Goal: Task Accomplishment & Management: Use online tool/utility

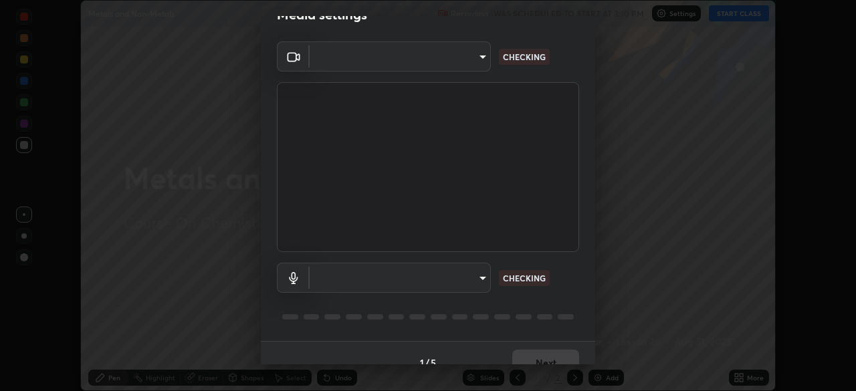
scroll to position [47, 0]
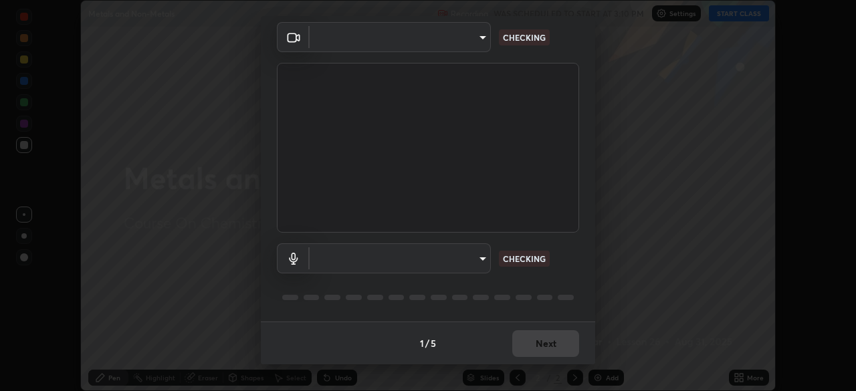
click at [563, 266] on div "​ CHECKING" at bounding box center [428, 258] width 302 height 30
type input "5402053dac797fbd6203b9055fefd71c8703e877445e1219393e3e645ba4b0f2"
type input "communications"
click at [563, 270] on div "​ communications CHECKING" at bounding box center [428, 258] width 302 height 30
click at [565, 271] on div "Communications - Microphone (3- USB PnP Sound Device) (08bb:2902) communication…" at bounding box center [428, 258] width 302 height 30
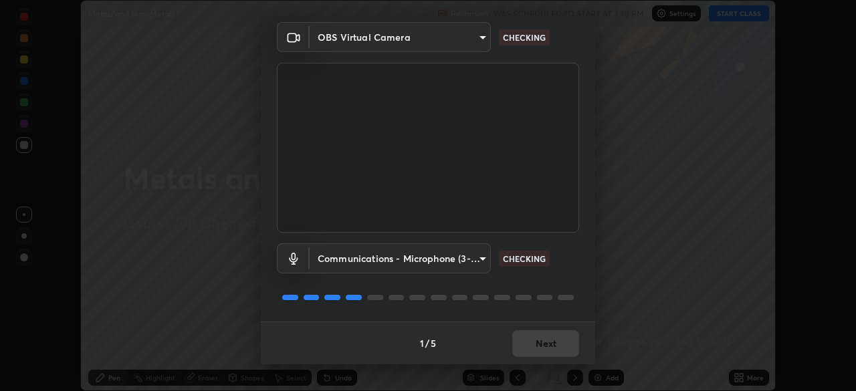
click at [567, 272] on div "Communications - Microphone (3- USB PnP Sound Device) (08bb:2902) communication…" at bounding box center [428, 258] width 302 height 30
click at [568, 277] on div "Communications - Microphone (3- USB PnP Sound Device) (08bb:2902) communication…" at bounding box center [428, 277] width 302 height 89
click at [568, 279] on div "Communications - Microphone (3- USB PnP Sound Device) (08bb:2902) communication…" at bounding box center [428, 277] width 302 height 89
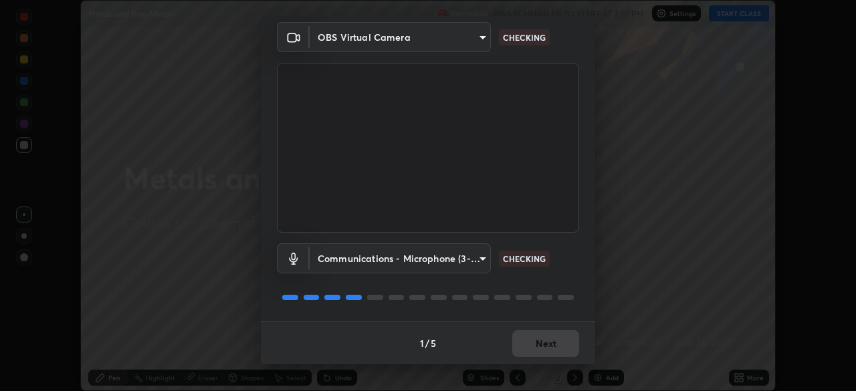
click at [568, 279] on div "Communications - Microphone (3- USB PnP Sound Device) (08bb:2902) communication…" at bounding box center [428, 277] width 302 height 89
click at [571, 279] on div "Communications - Microphone (3- USB PnP Sound Device) (08bb:2902) communication…" at bounding box center [428, 277] width 302 height 89
click at [571, 282] on div "Communications - Microphone (3- USB PnP Sound Device) (08bb:2902) communication…" at bounding box center [428, 277] width 302 height 89
click at [572, 283] on div "Communications - Microphone (3- USB PnP Sound Device) (08bb:2902) communication…" at bounding box center [428, 277] width 302 height 89
click at [569, 332] on div "1 / 5 Next" at bounding box center [428, 343] width 334 height 43
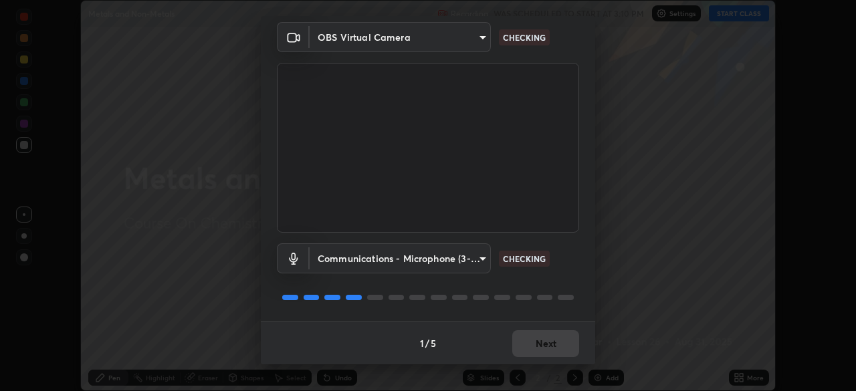
click at [572, 305] on div "Communications - Microphone (3- USB PnP Sound Device) (08bb:2902) communication…" at bounding box center [428, 277] width 302 height 89
click at [572, 309] on div "Communications - Microphone (3- USB PnP Sound Device) (08bb:2902) communication…" at bounding box center [428, 277] width 302 height 89
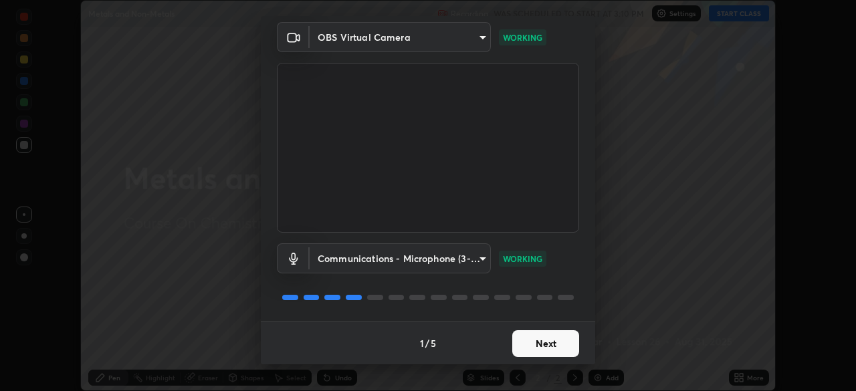
click at [558, 337] on button "Next" at bounding box center [545, 343] width 67 height 27
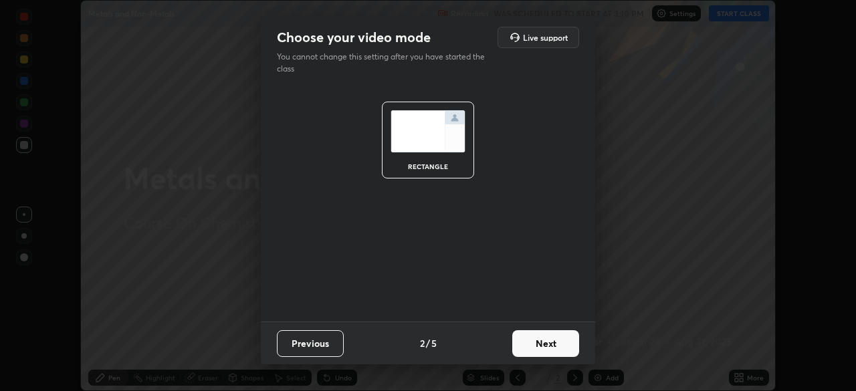
scroll to position [0, 0]
click at [557, 334] on button "Next" at bounding box center [545, 343] width 67 height 27
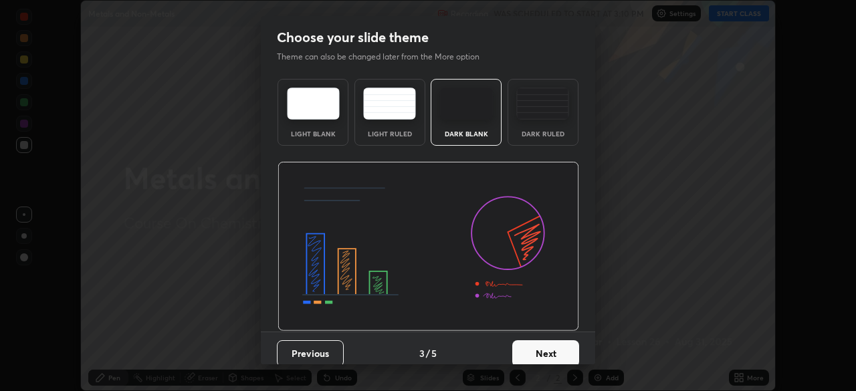
click at [553, 344] on button "Next" at bounding box center [545, 353] width 67 height 27
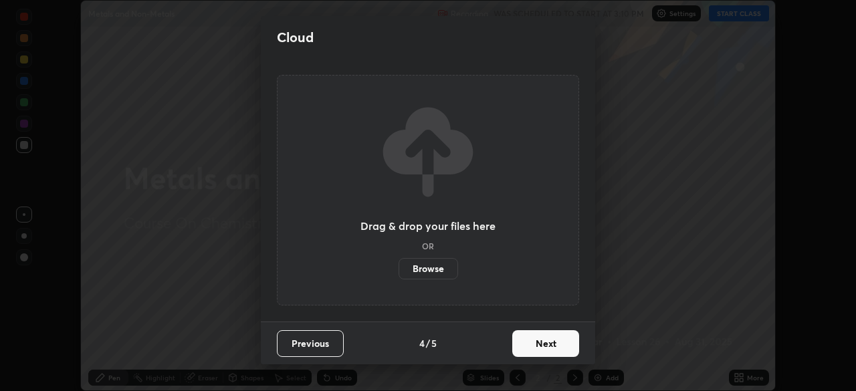
click at [559, 346] on button "Next" at bounding box center [545, 343] width 67 height 27
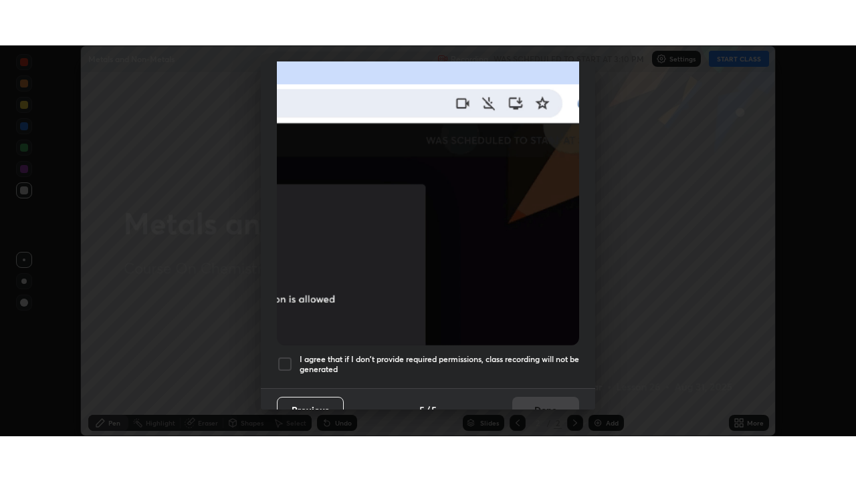
scroll to position [309, 0]
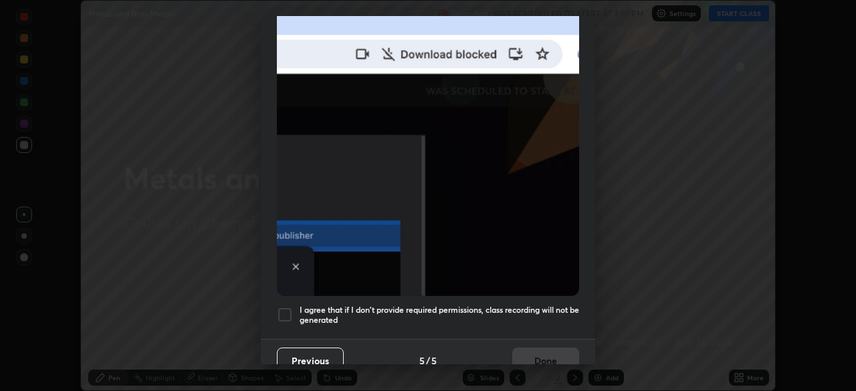
click at [547, 305] on h5 "I agree that if I don't provide required permissions, class recording will not …" at bounding box center [438, 315] width 279 height 21
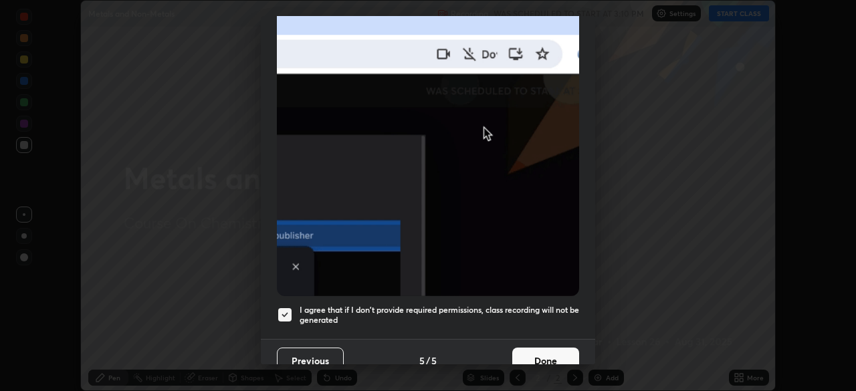
click at [539, 350] on button "Done" at bounding box center [545, 361] width 67 height 27
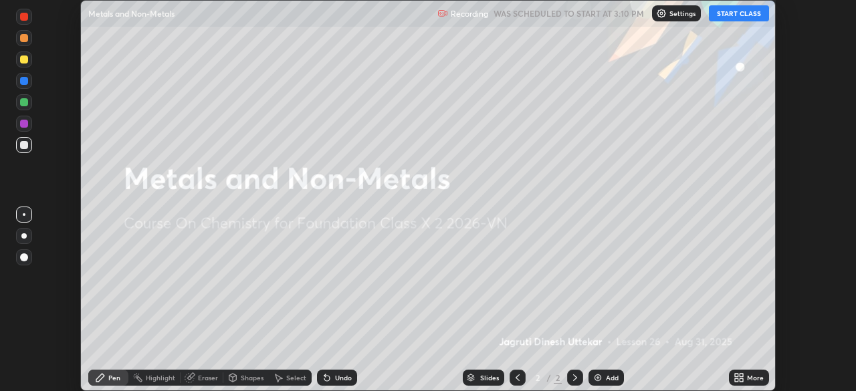
click at [725, 12] on button "START CLASS" at bounding box center [739, 13] width 60 height 16
click at [740, 375] on icon at bounding box center [740, 375] width 3 height 3
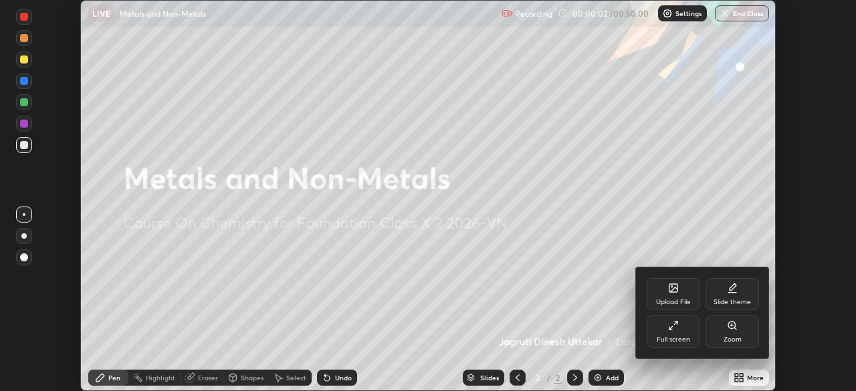
click at [668, 332] on div "Full screen" at bounding box center [672, 331] width 53 height 32
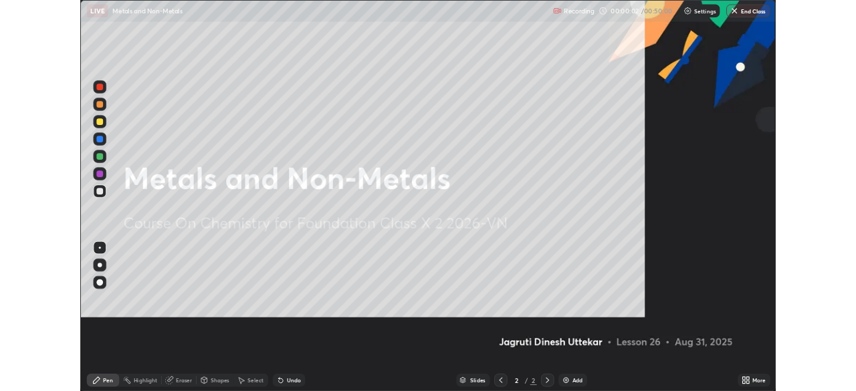
scroll to position [481, 856]
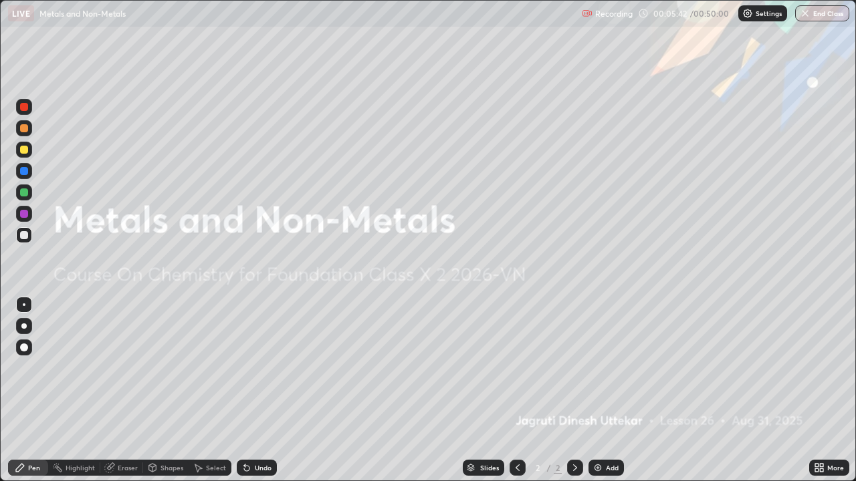
click at [598, 390] on img at bounding box center [597, 468] width 11 height 11
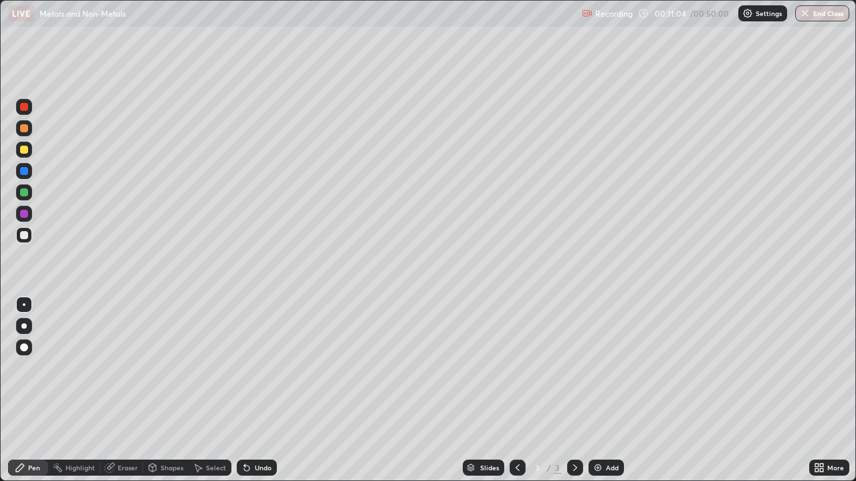
click at [262, 390] on div "Undo" at bounding box center [263, 468] width 17 height 7
click at [265, 390] on div "Undo" at bounding box center [263, 468] width 17 height 7
click at [261, 390] on div "Undo" at bounding box center [263, 468] width 17 height 7
click at [252, 390] on div "Undo" at bounding box center [257, 468] width 40 height 16
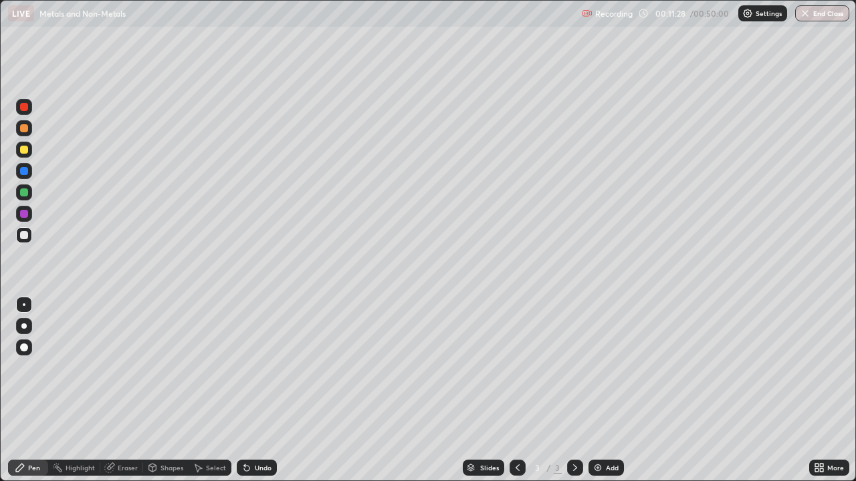
click at [257, 390] on div "Undo" at bounding box center [263, 468] width 17 height 7
click at [255, 390] on div "Undo" at bounding box center [263, 468] width 17 height 7
click at [250, 390] on icon at bounding box center [246, 468] width 11 height 11
click at [252, 390] on div "Undo" at bounding box center [257, 468] width 40 height 16
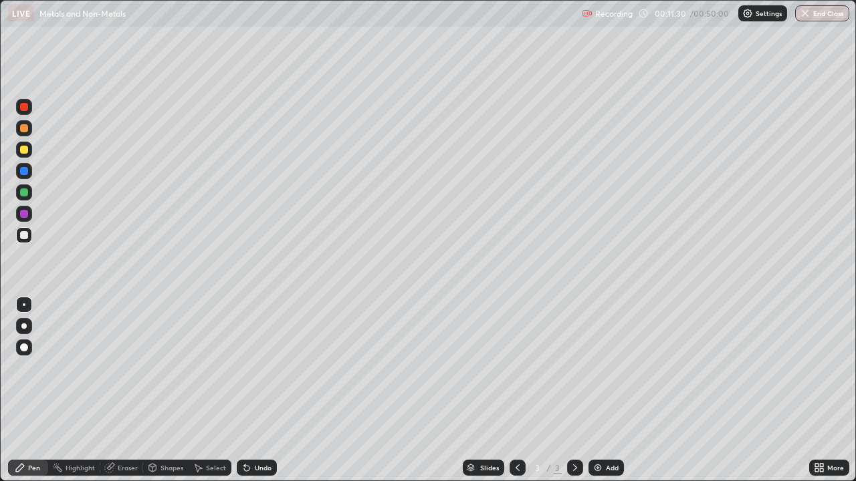
click at [255, 390] on div "Undo" at bounding box center [257, 468] width 40 height 16
click at [254, 390] on div "Undo" at bounding box center [257, 468] width 40 height 16
click at [256, 390] on div "Undo" at bounding box center [263, 468] width 17 height 7
click at [244, 390] on icon at bounding box center [244, 465] width 1 height 1
click at [248, 390] on div "Undo" at bounding box center [257, 468] width 40 height 16
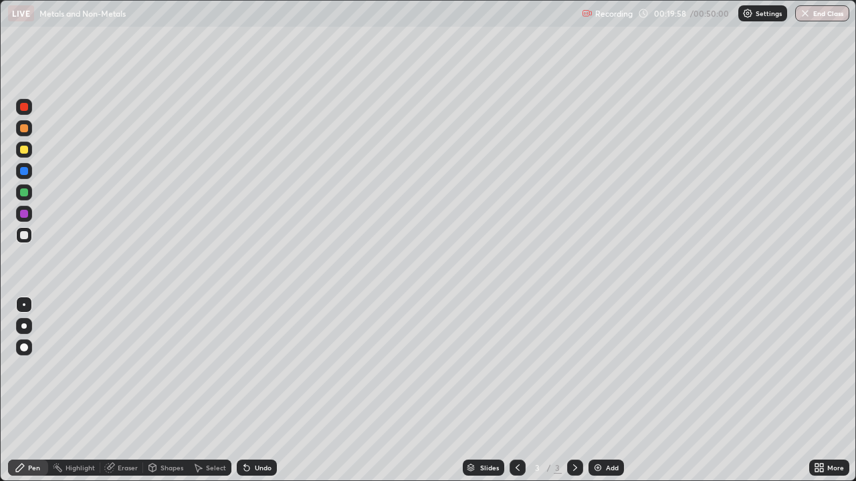
click at [600, 390] on img at bounding box center [597, 468] width 11 height 11
click at [270, 390] on div "Undo" at bounding box center [257, 468] width 40 height 16
click at [266, 390] on div "Undo" at bounding box center [257, 468] width 40 height 16
click at [273, 390] on div "Undo" at bounding box center [257, 468] width 40 height 16
click at [20, 216] on div at bounding box center [24, 214] width 8 height 8
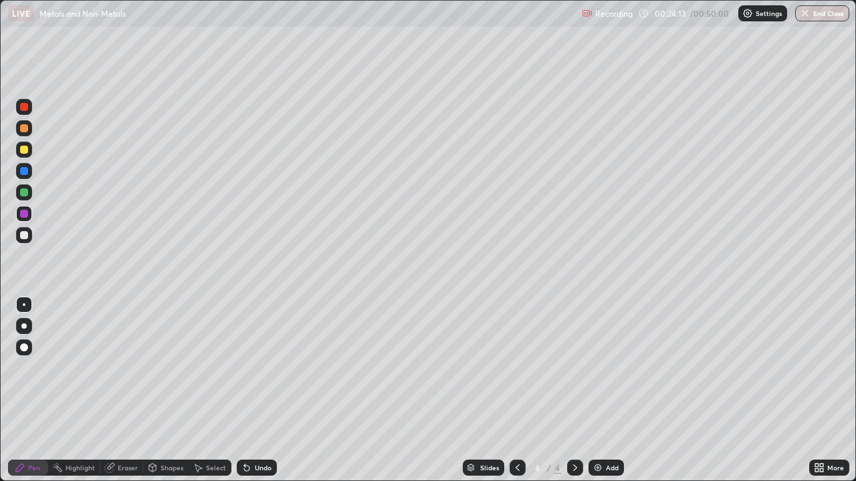
click at [816, 390] on icon at bounding box center [816, 465] width 3 height 3
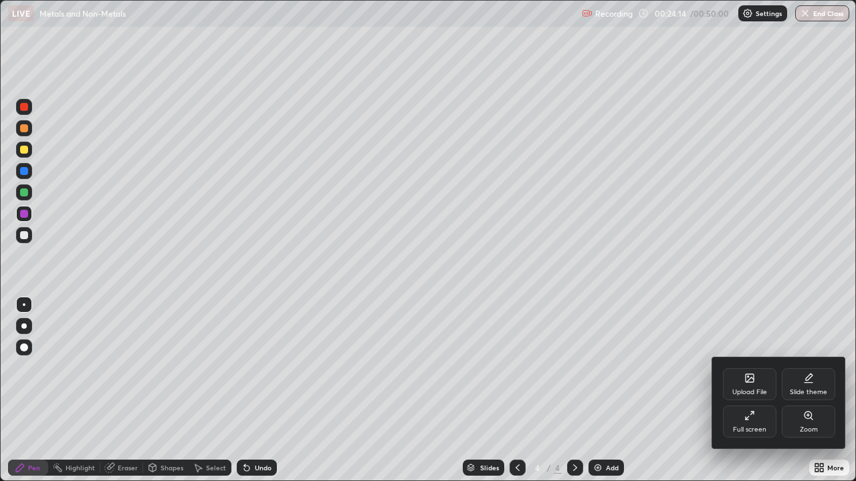
click at [763, 383] on div "Upload File" at bounding box center [749, 384] width 53 height 32
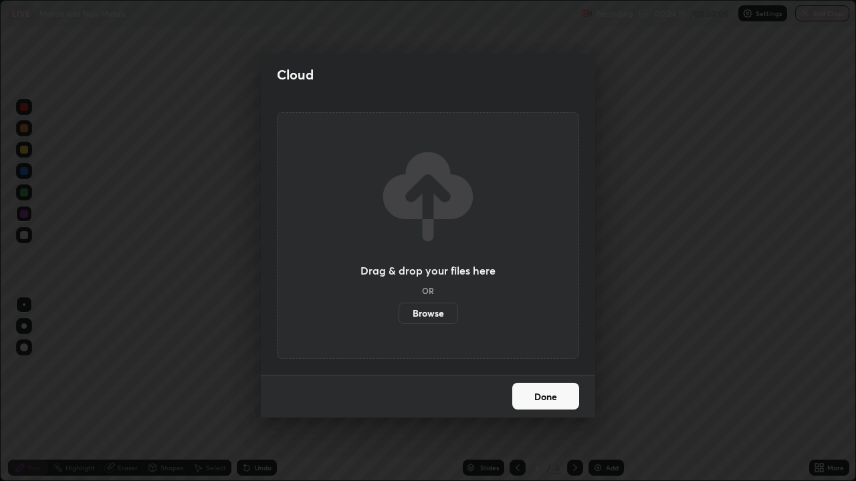
click at [430, 311] on label "Browse" at bounding box center [427, 313] width 59 height 21
click at [398, 311] on input "Browse" at bounding box center [398, 313] width 0 height 21
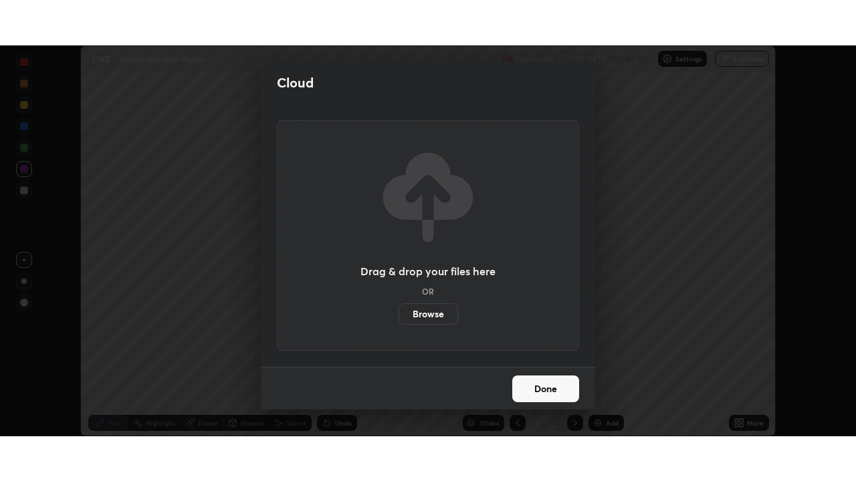
scroll to position [66452, 65987]
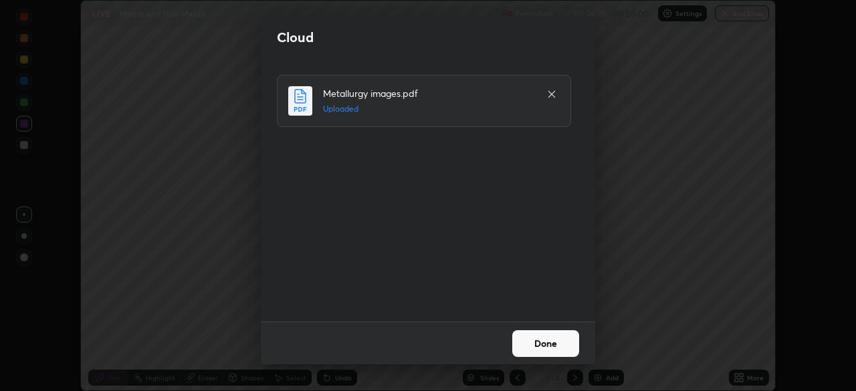
click at [536, 341] on button "Done" at bounding box center [545, 343] width 67 height 27
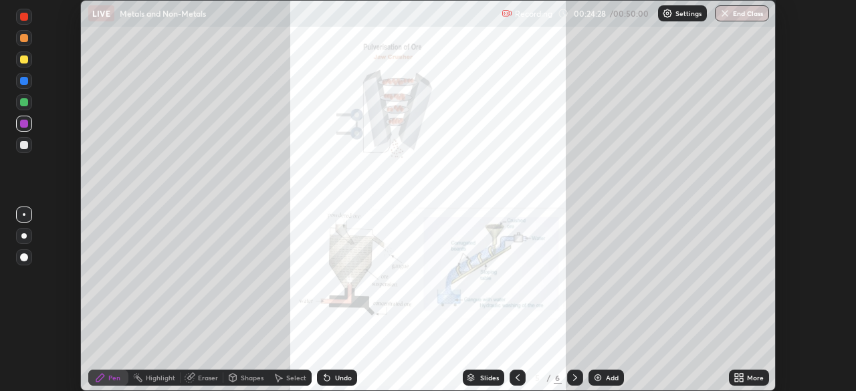
click at [516, 380] on icon at bounding box center [517, 377] width 4 height 7
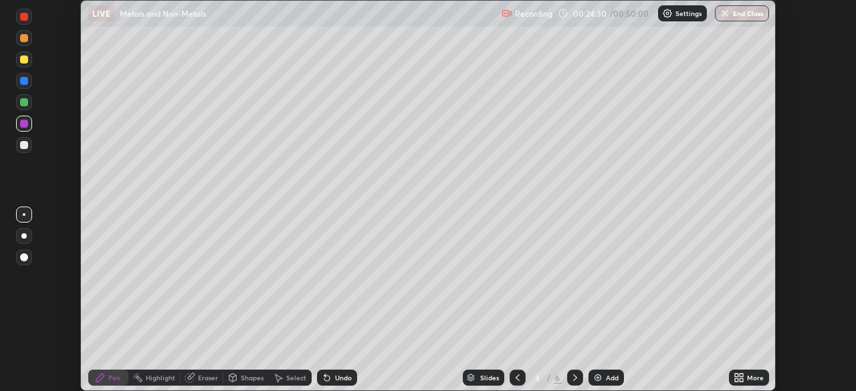
click at [751, 384] on div "More" at bounding box center [749, 378] width 40 height 16
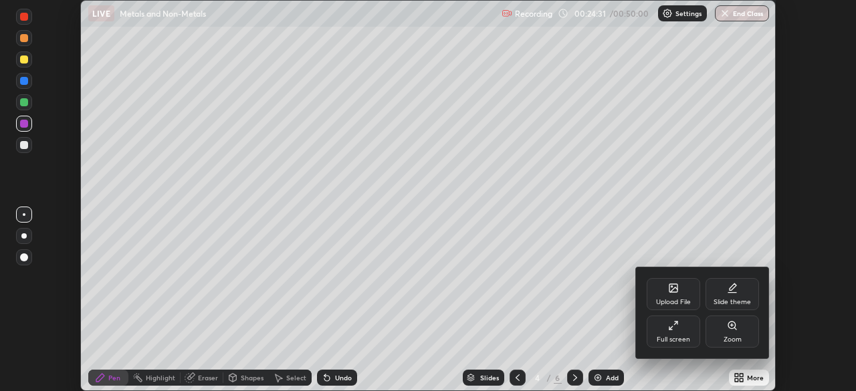
click at [674, 328] on icon at bounding box center [673, 325] width 11 height 11
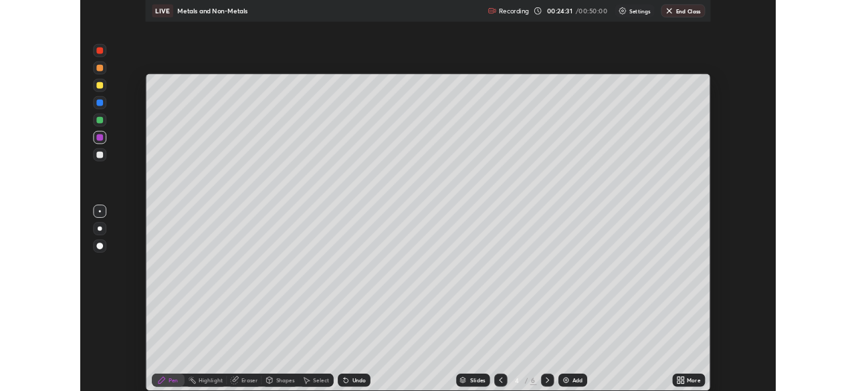
scroll to position [481, 856]
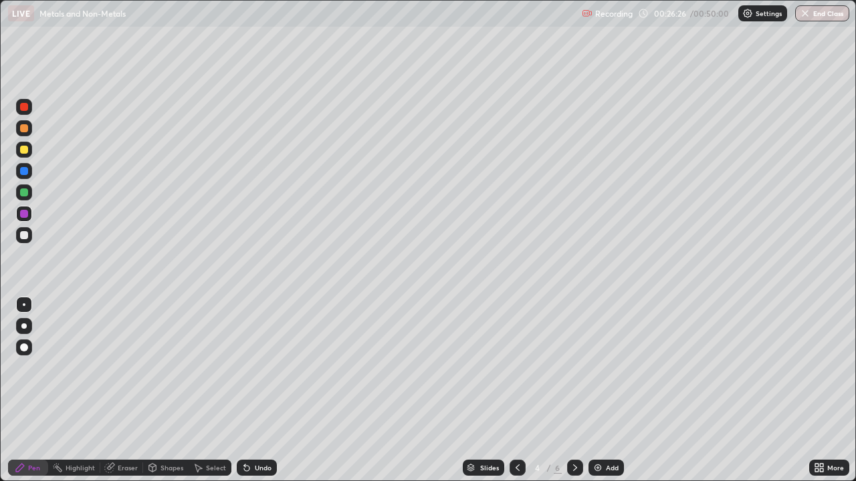
click at [574, 390] on icon at bounding box center [574, 468] width 11 height 11
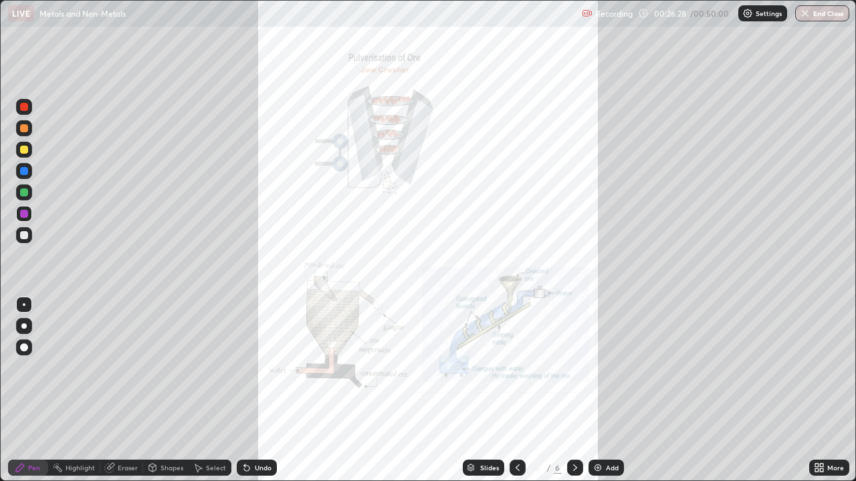
click at [827, 390] on div "More" at bounding box center [835, 468] width 17 height 7
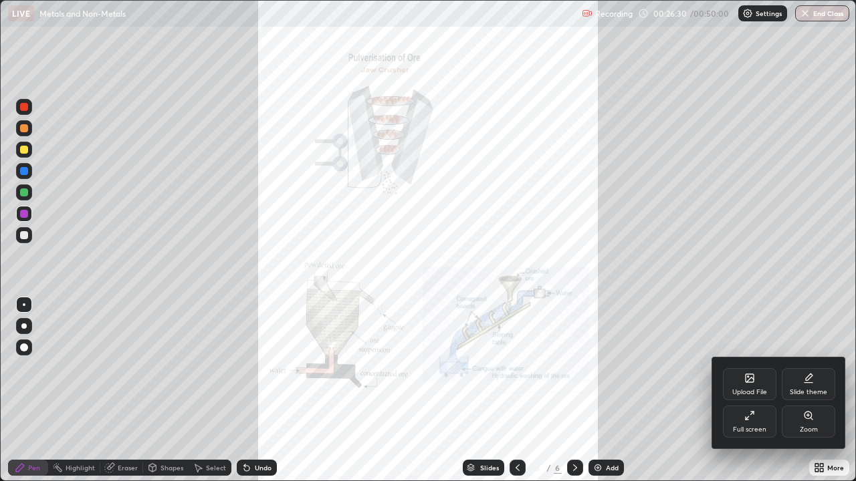
click at [519, 390] on div at bounding box center [428, 240] width 856 height 481
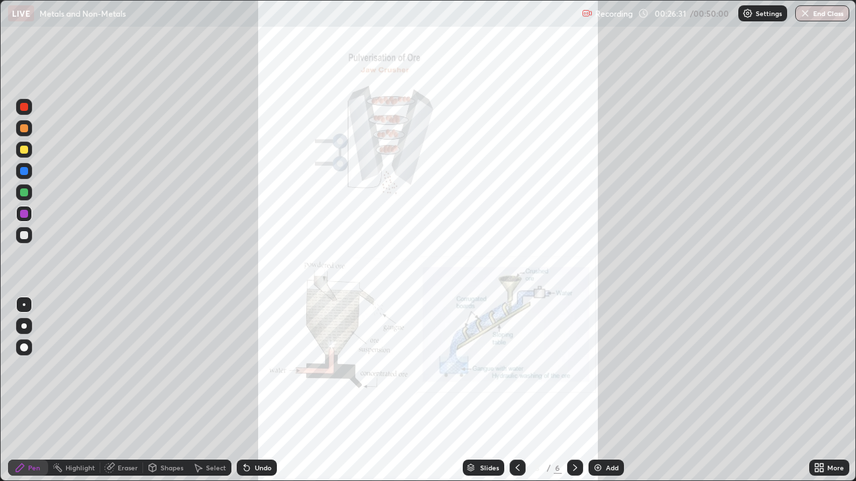
click at [516, 390] on icon at bounding box center [517, 468] width 11 height 11
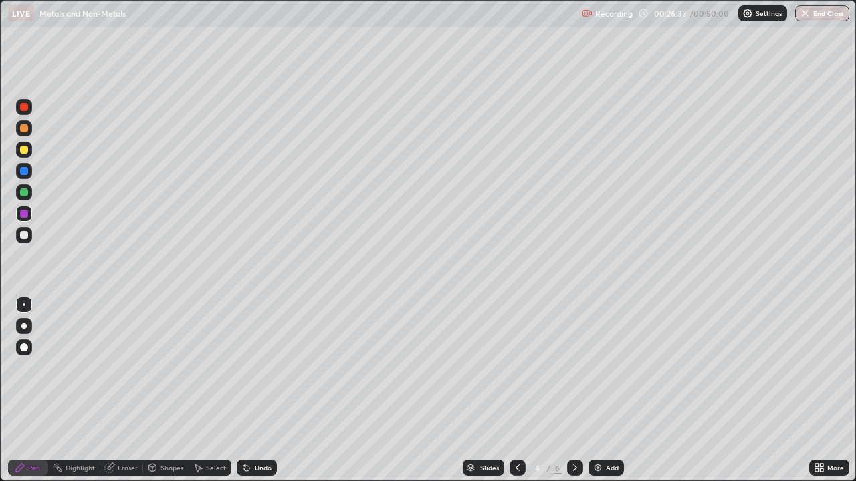
click at [25, 150] on div at bounding box center [24, 150] width 8 height 8
click at [574, 390] on icon at bounding box center [574, 468] width 11 height 11
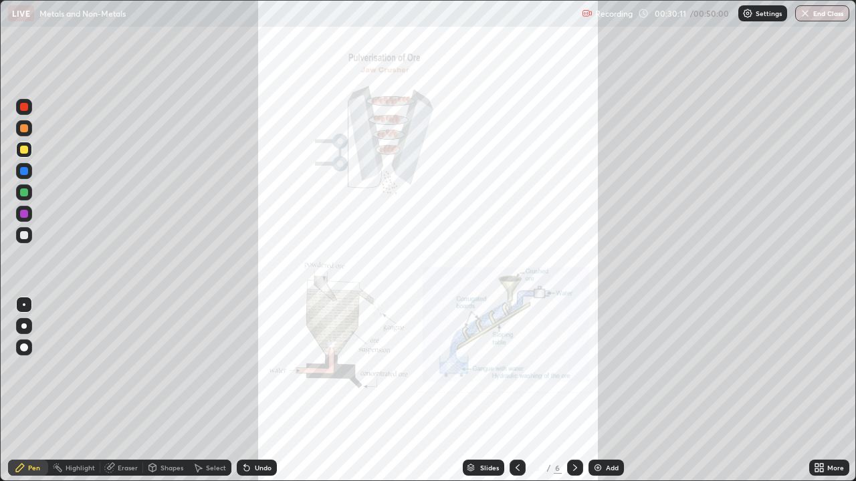
click at [824, 390] on div "More" at bounding box center [829, 468] width 40 height 16
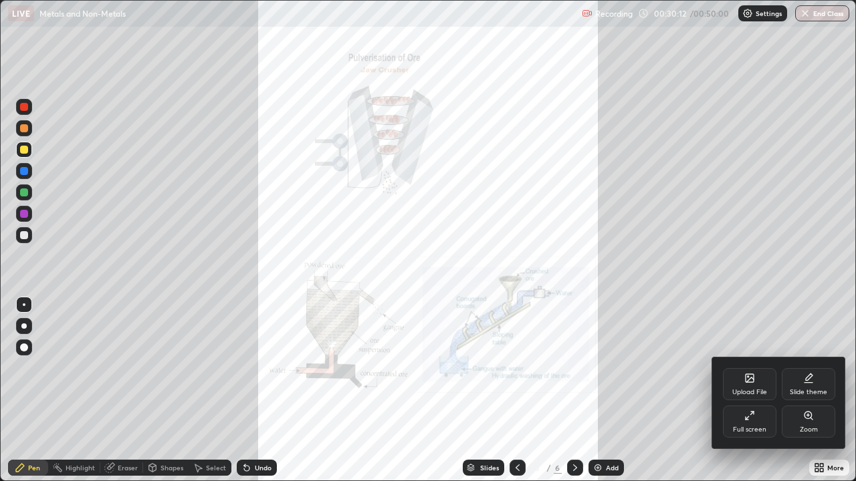
click at [803, 390] on icon at bounding box center [808, 415] width 11 height 11
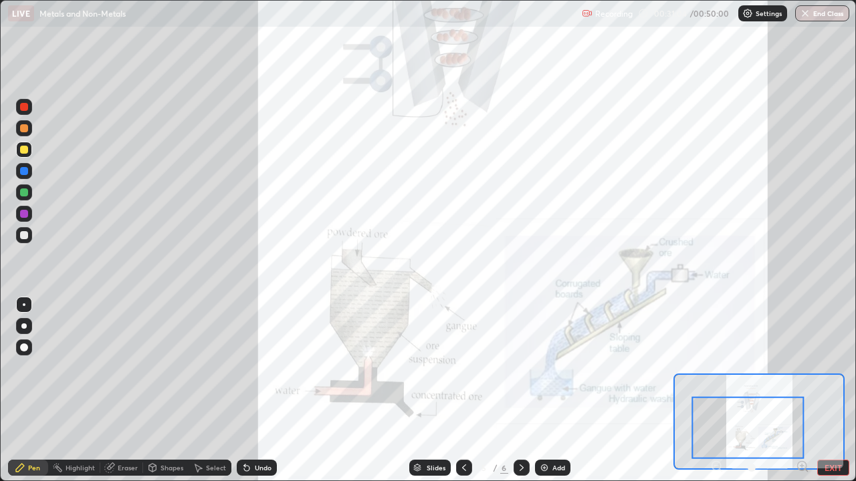
click at [25, 128] on div at bounding box center [24, 128] width 8 height 8
click at [24, 108] on div at bounding box center [24, 107] width 8 height 8
click at [259, 390] on div "Undo" at bounding box center [263, 468] width 17 height 7
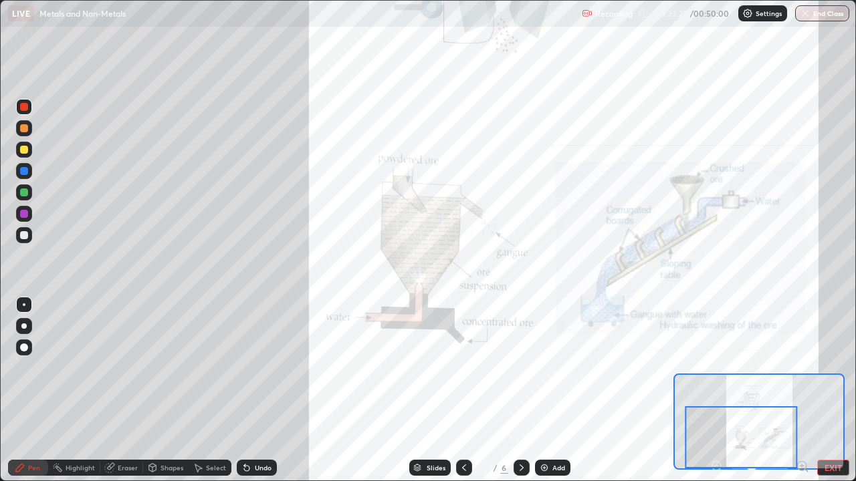
click at [518, 390] on icon at bounding box center [521, 468] width 11 height 11
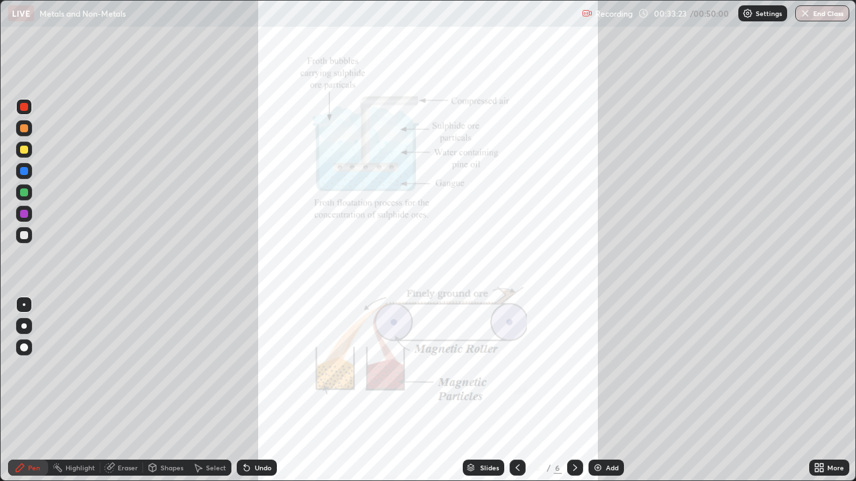
click at [819, 390] on icon at bounding box center [820, 465] width 3 height 3
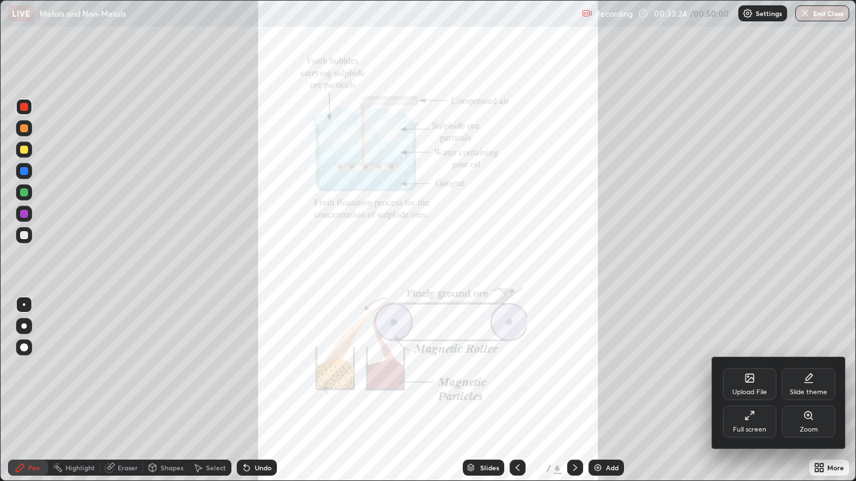
click at [800, 390] on div "Zoom" at bounding box center [807, 422] width 53 height 32
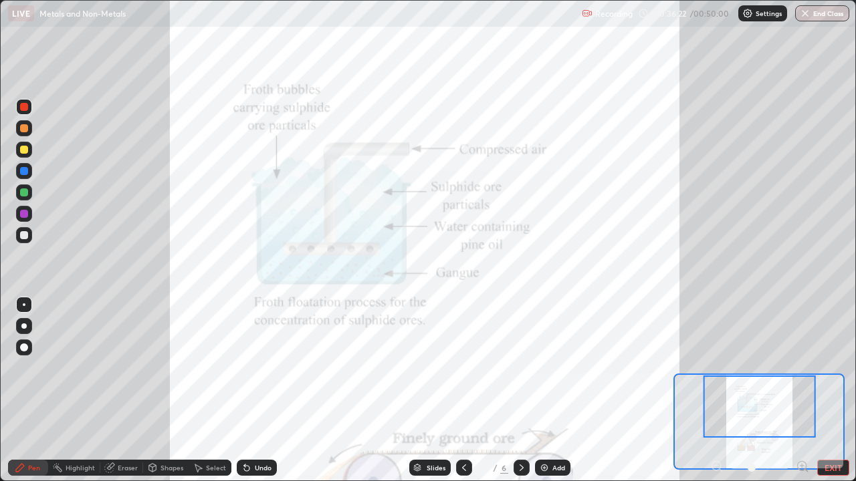
click at [256, 390] on div "Undo" at bounding box center [263, 468] width 17 height 7
click at [261, 390] on div "Undo" at bounding box center [263, 468] width 17 height 7
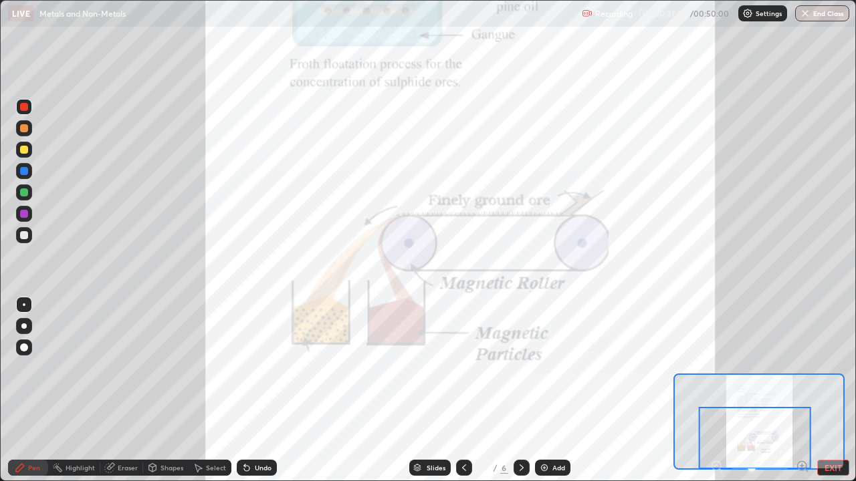
click at [261, 390] on div "Undo" at bounding box center [263, 468] width 17 height 7
click at [545, 390] on img at bounding box center [544, 468] width 11 height 11
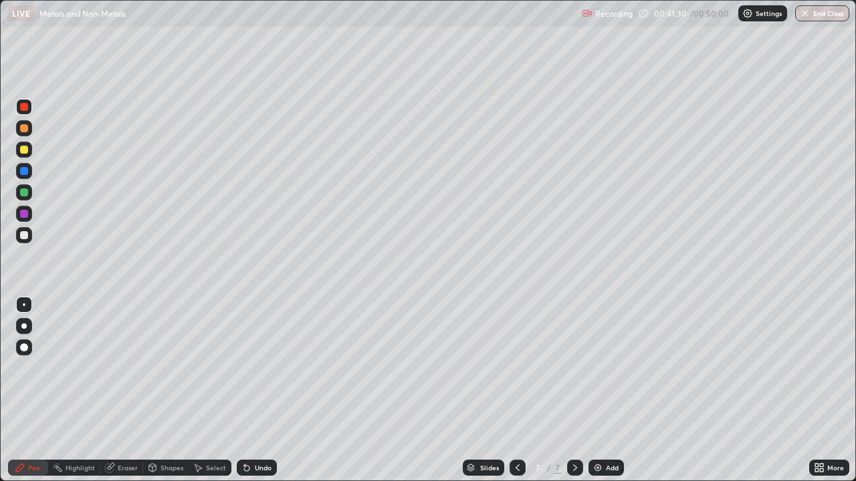
click at [822, 390] on icon at bounding box center [818, 468] width 11 height 11
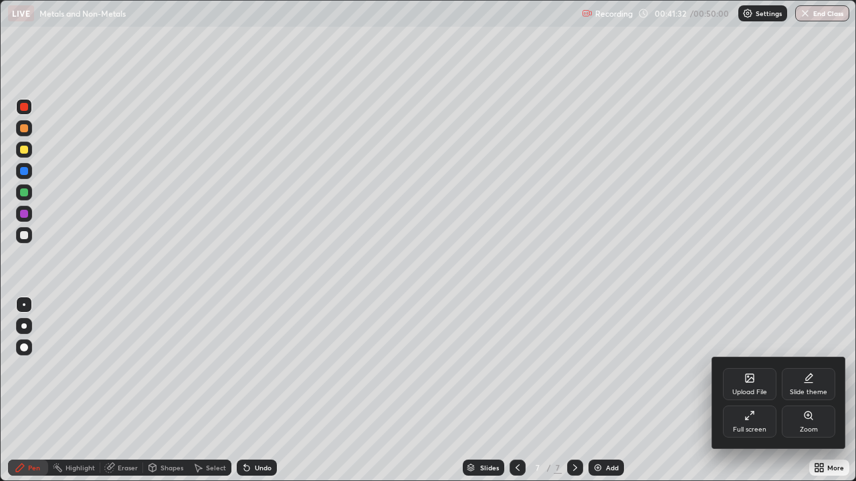
click at [749, 390] on div "Upload File" at bounding box center [749, 392] width 35 height 7
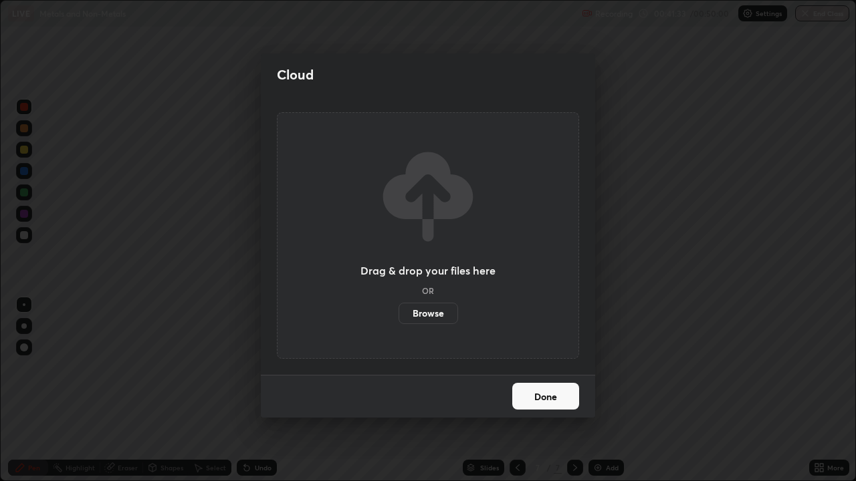
click at [438, 312] on label "Browse" at bounding box center [427, 313] width 59 height 21
click at [398, 312] on input "Browse" at bounding box center [398, 313] width 0 height 21
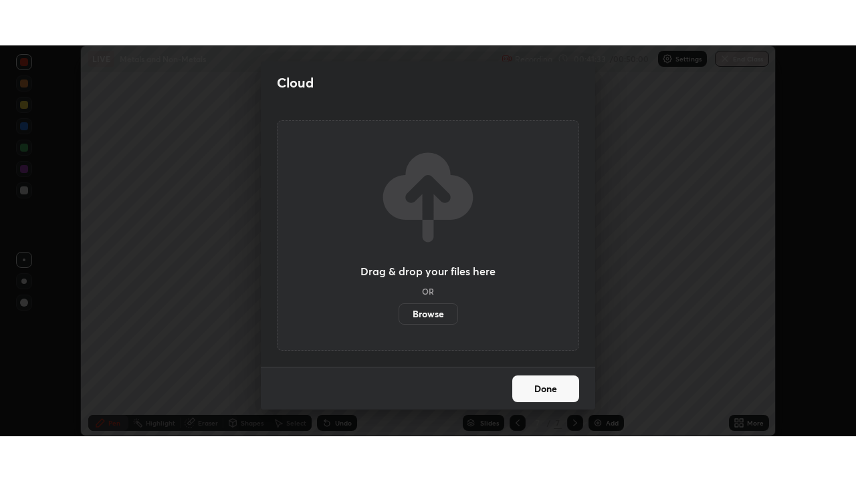
scroll to position [66452, 65987]
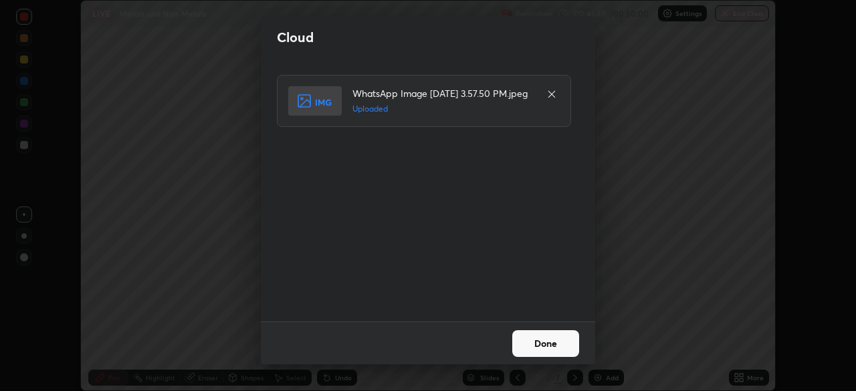
click at [551, 94] on icon at bounding box center [551, 94] width 7 height 7
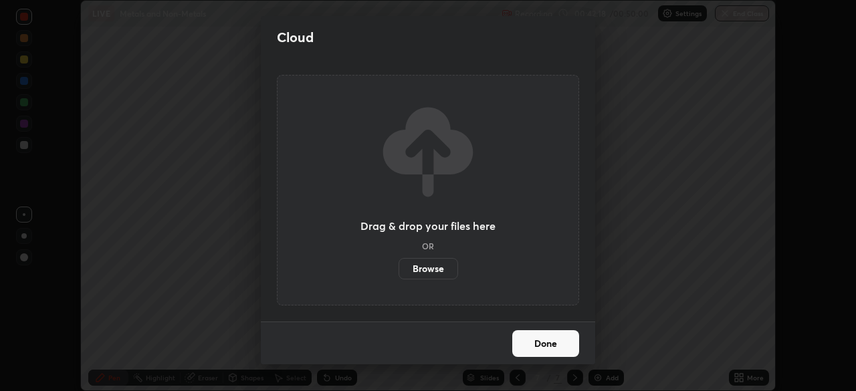
click at [436, 263] on label "Browse" at bounding box center [427, 268] width 59 height 21
click at [398, 263] on input "Browse" at bounding box center [398, 268] width 0 height 21
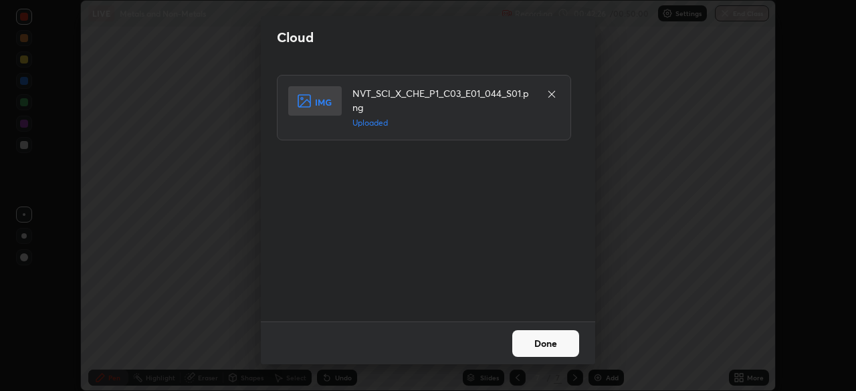
click at [536, 345] on button "Done" at bounding box center [545, 343] width 67 height 27
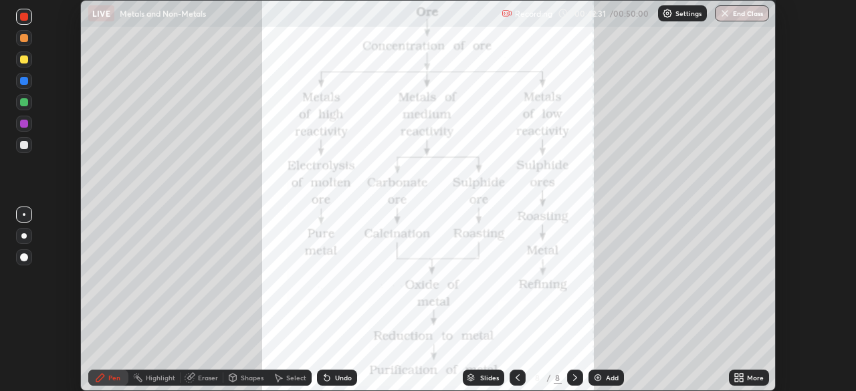
click at [739, 377] on icon at bounding box center [738, 377] width 11 height 11
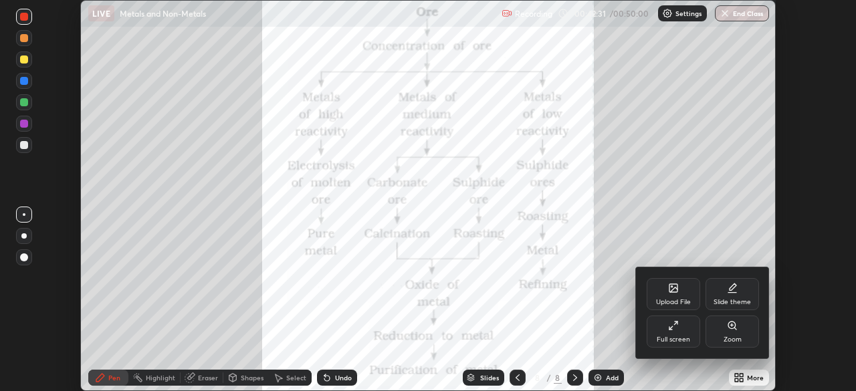
click at [666, 336] on div "Full screen" at bounding box center [672, 339] width 33 height 7
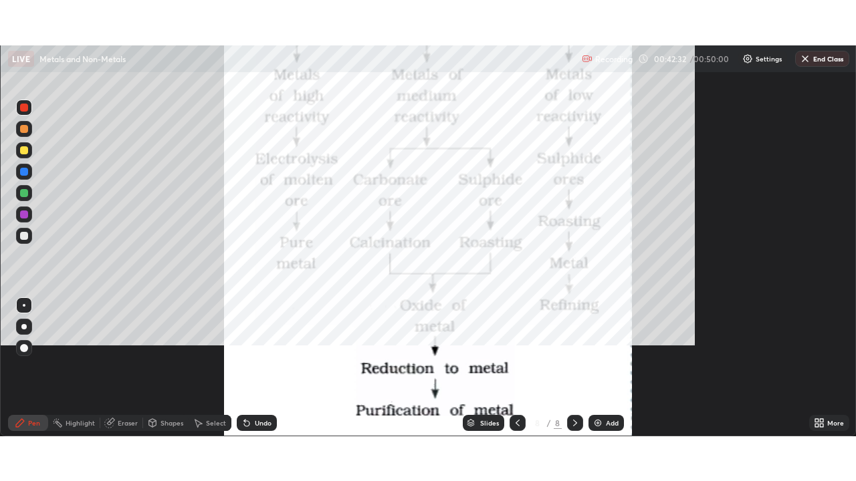
scroll to position [481, 856]
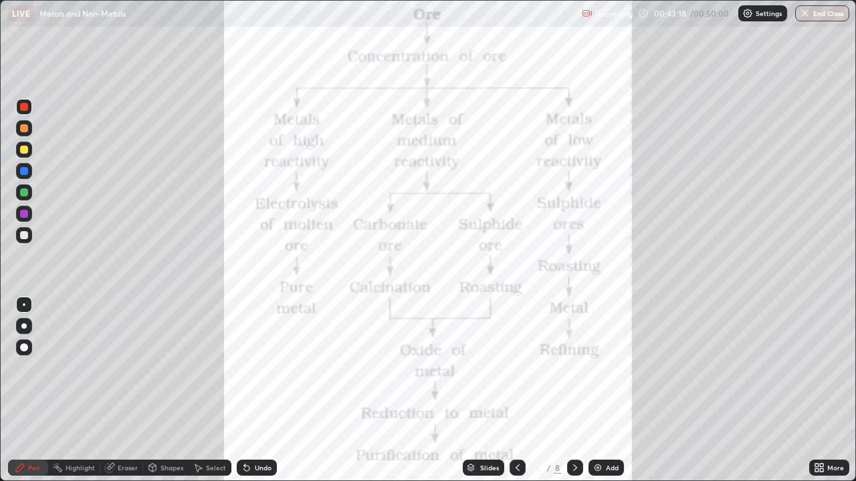
click at [811, 14] on button "End Class" at bounding box center [822, 13] width 54 height 16
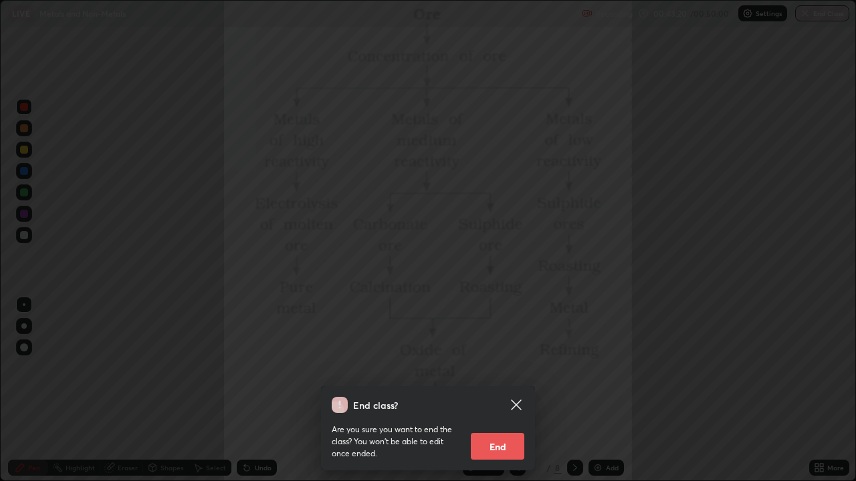
click at [498, 390] on button "End" at bounding box center [497, 446] width 53 height 27
